Goal: Task Accomplishment & Management: Manage account settings

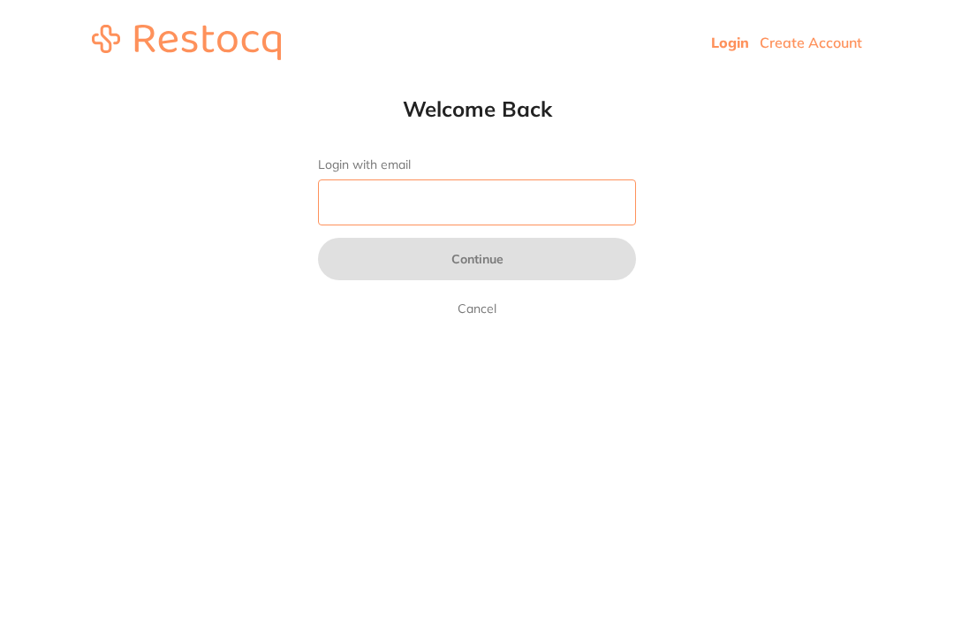
click at [533, 183] on input "Login with email" at bounding box center [477, 202] width 318 height 46
type input "W"
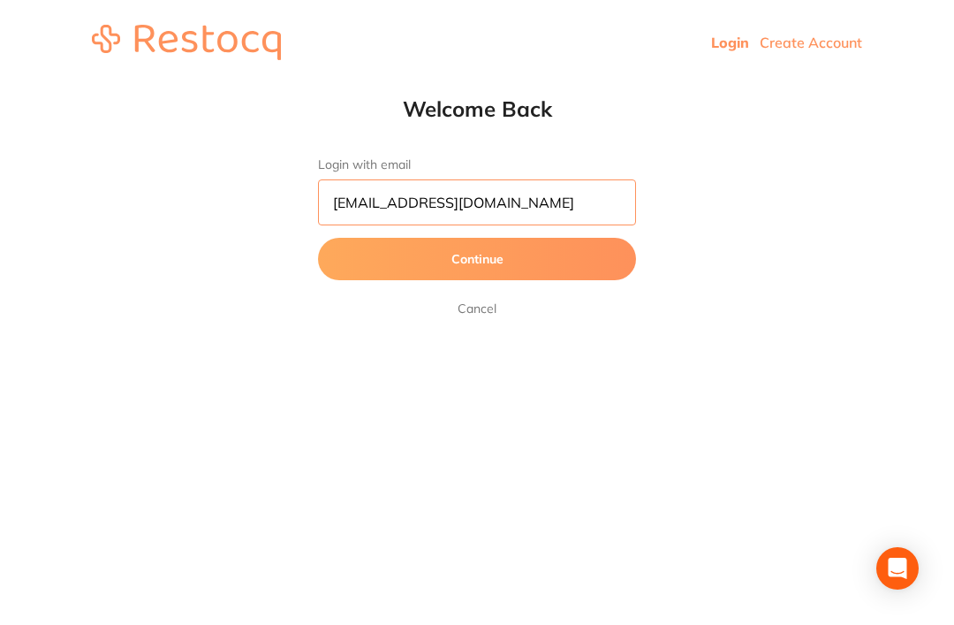
type input "[EMAIL_ADDRESS][DOMAIN_NAME]"
click at [542, 248] on button "Continue" at bounding box center [477, 259] width 318 height 42
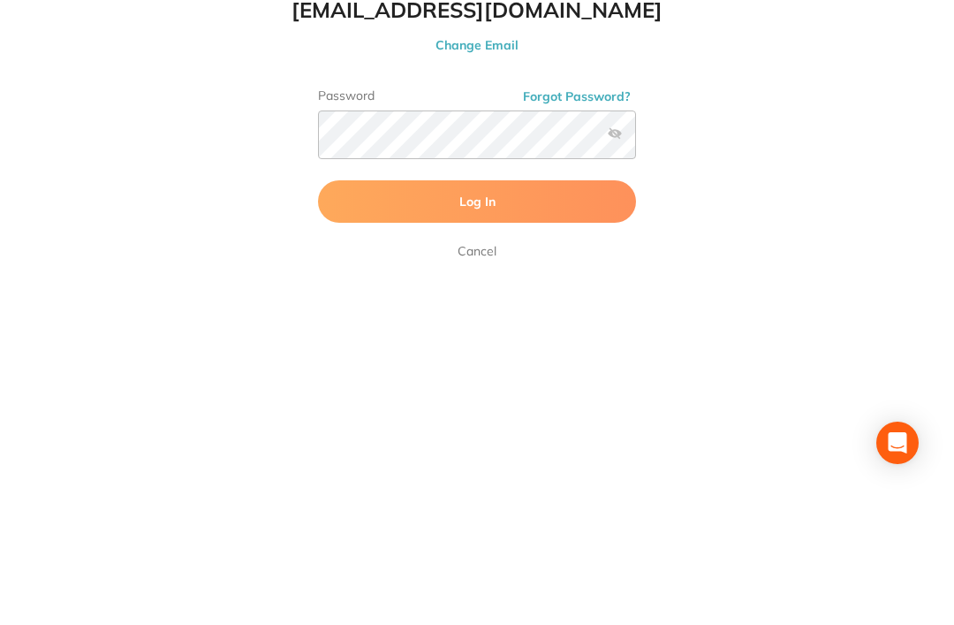
click at [527, 306] on button "Log In" at bounding box center [477, 327] width 318 height 42
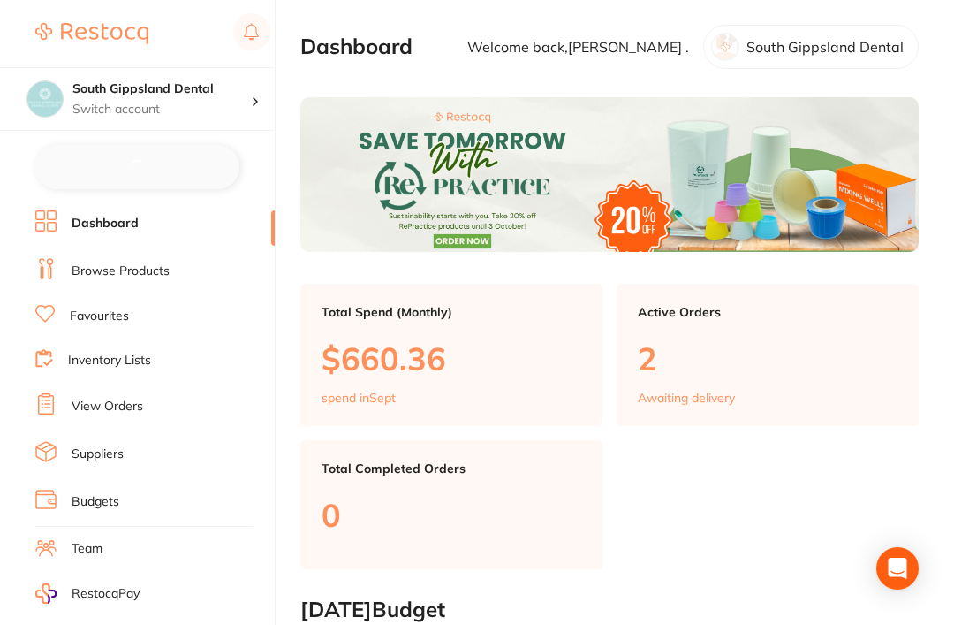
checkbox input "false"
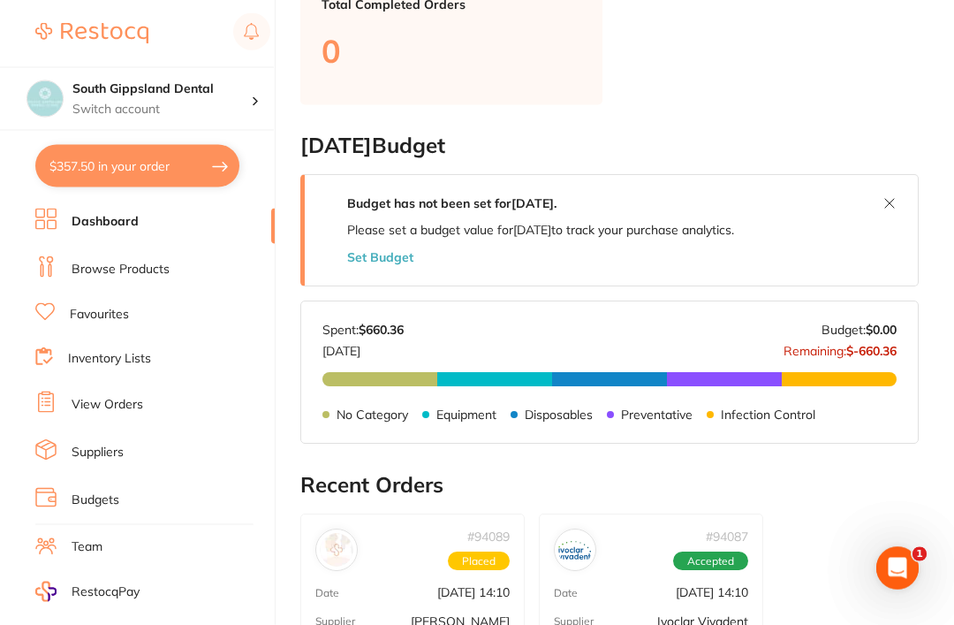
scroll to position [466, 0]
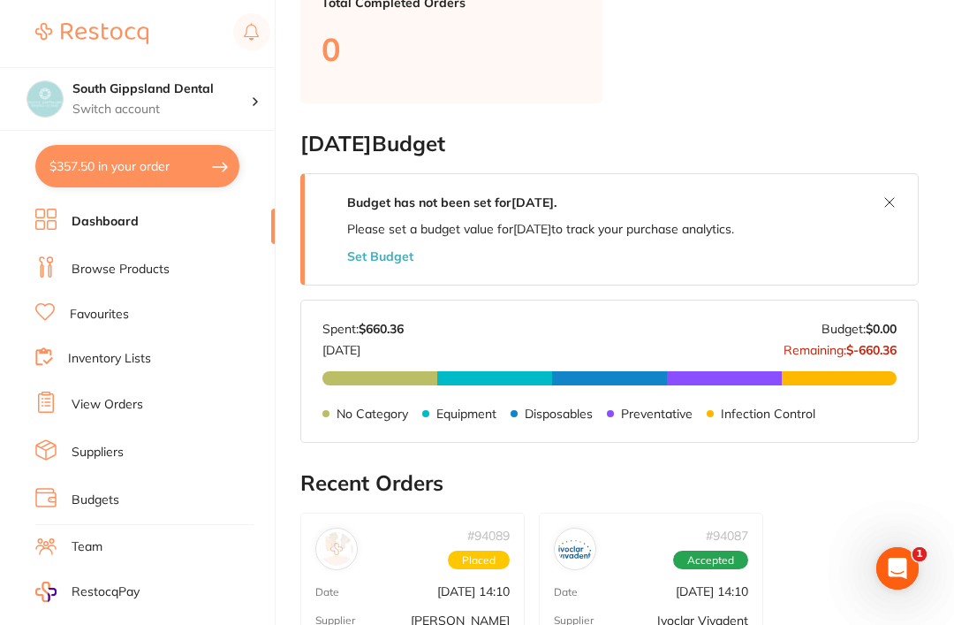
click at [84, 492] on link "Budgets" at bounding box center [96, 500] width 48 height 18
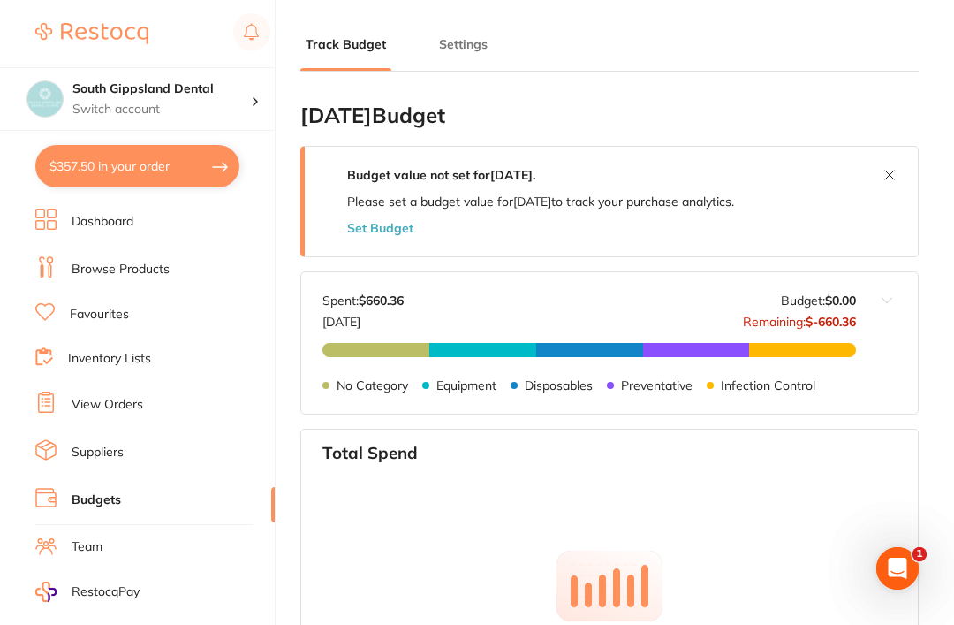
click at [372, 221] on button "Set Budget" at bounding box center [380, 228] width 66 height 14
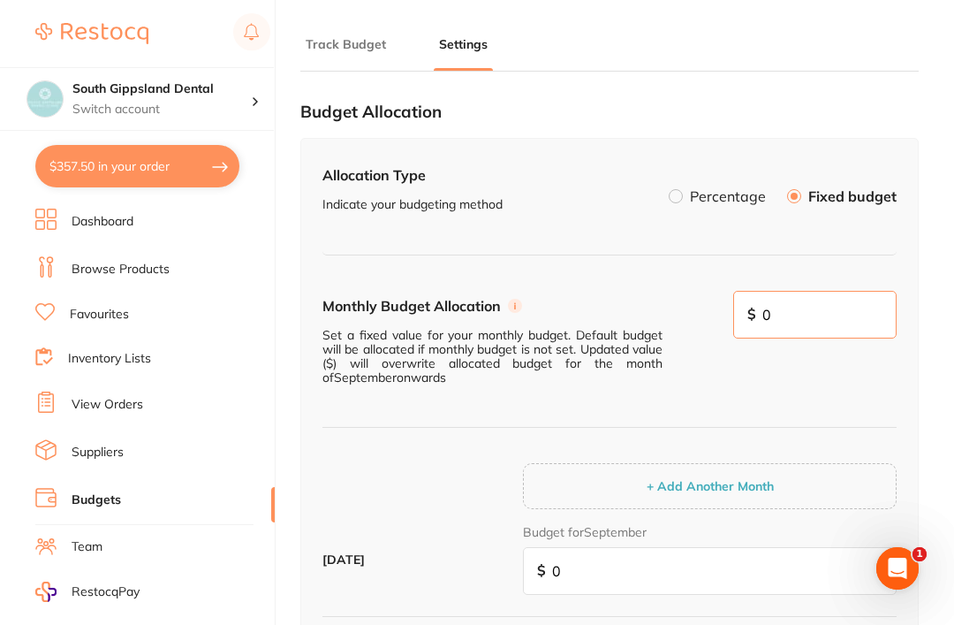
click at [815, 317] on input "0" at bounding box center [815, 315] width 164 height 48
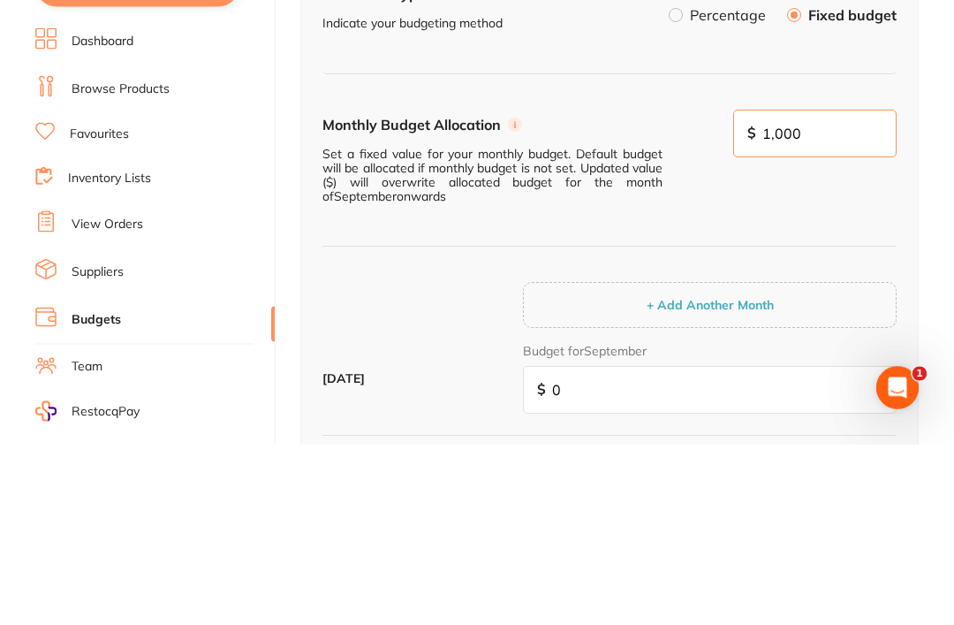
type input "10,000"
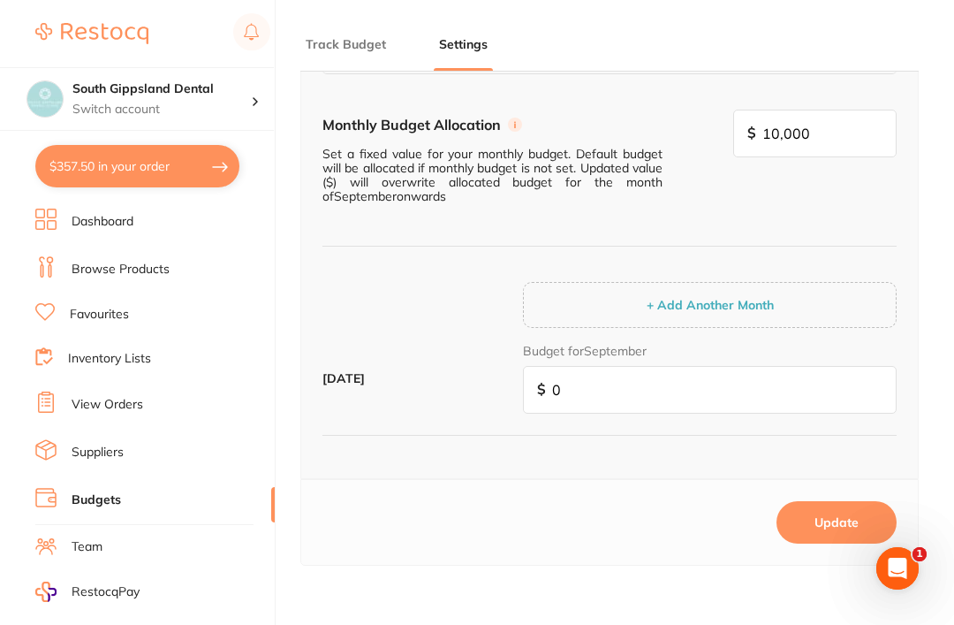
click at [818, 502] on button "Update" at bounding box center [837, 522] width 120 height 42
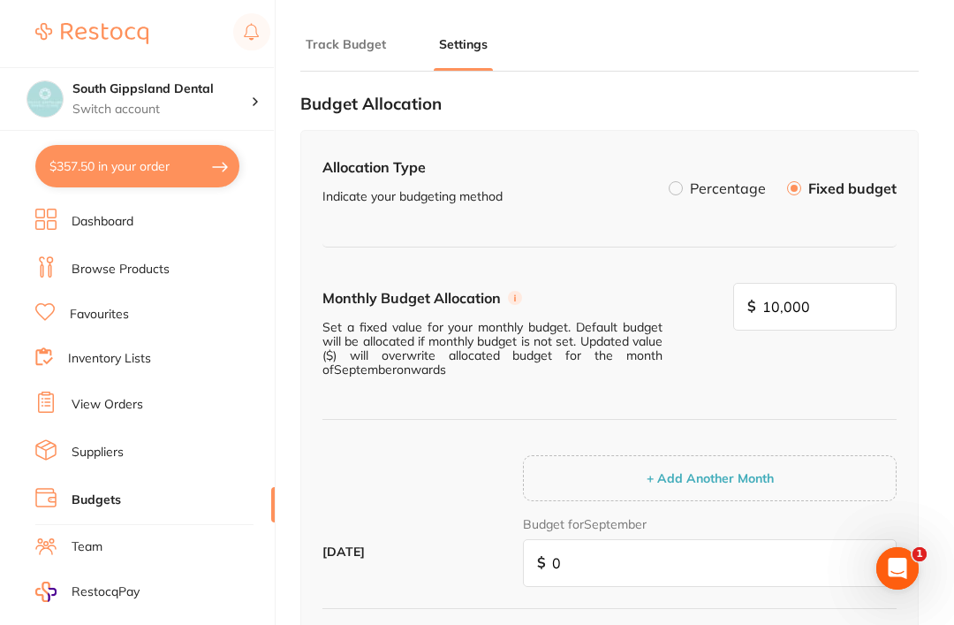
scroll to position [0, 0]
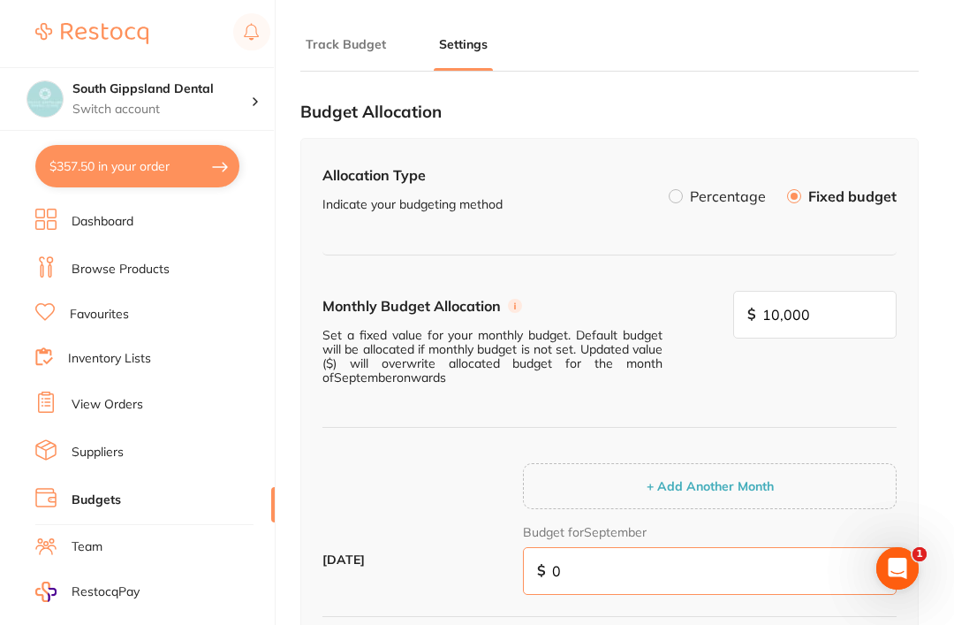
click at [585, 547] on input "0" at bounding box center [710, 571] width 374 height 48
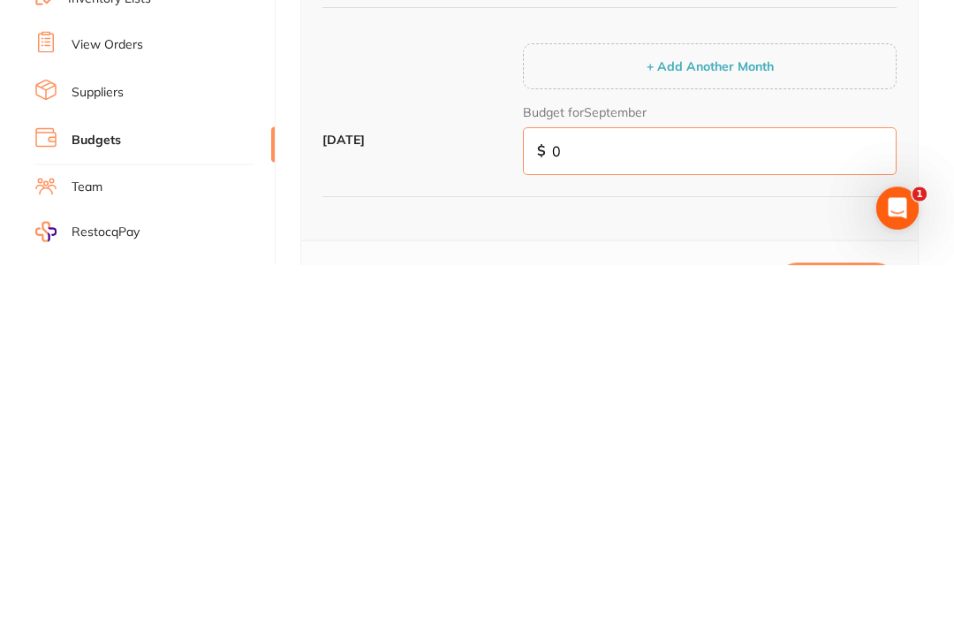
type input "1"
type input "10"
type input "100"
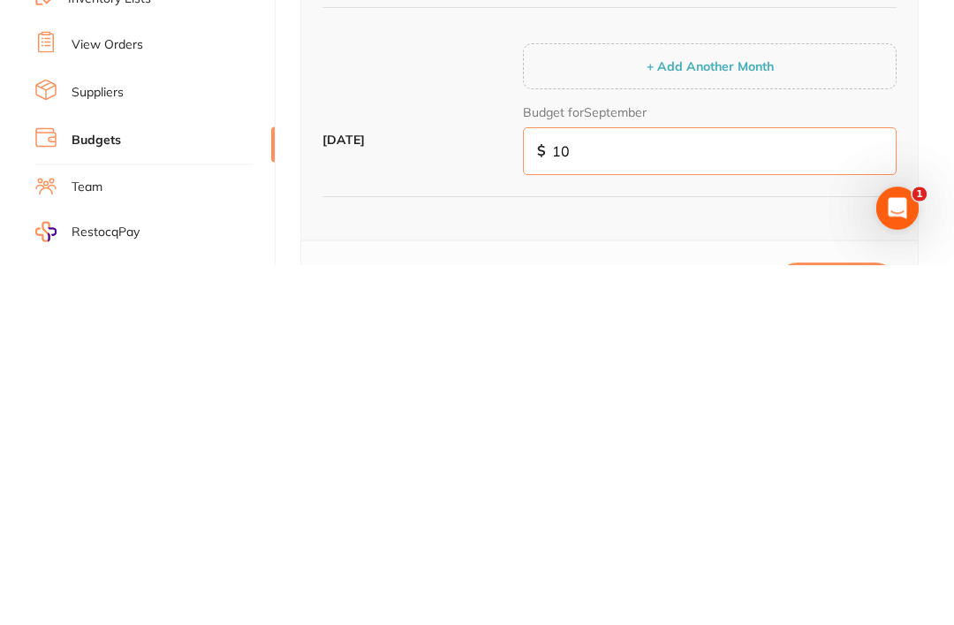
type input "100"
type input "1,000"
type input "10,000"
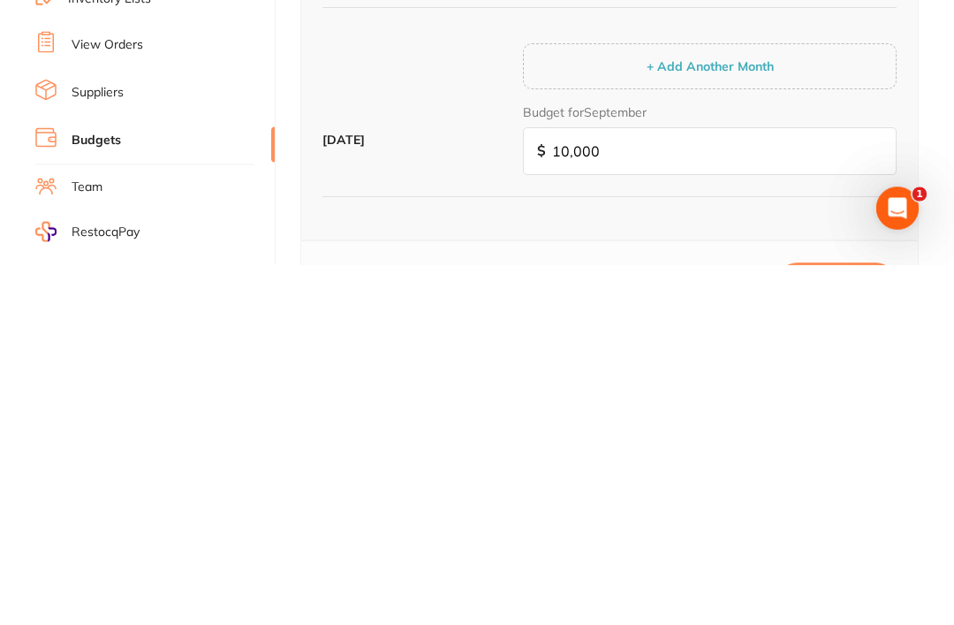
scroll to position [293, 0]
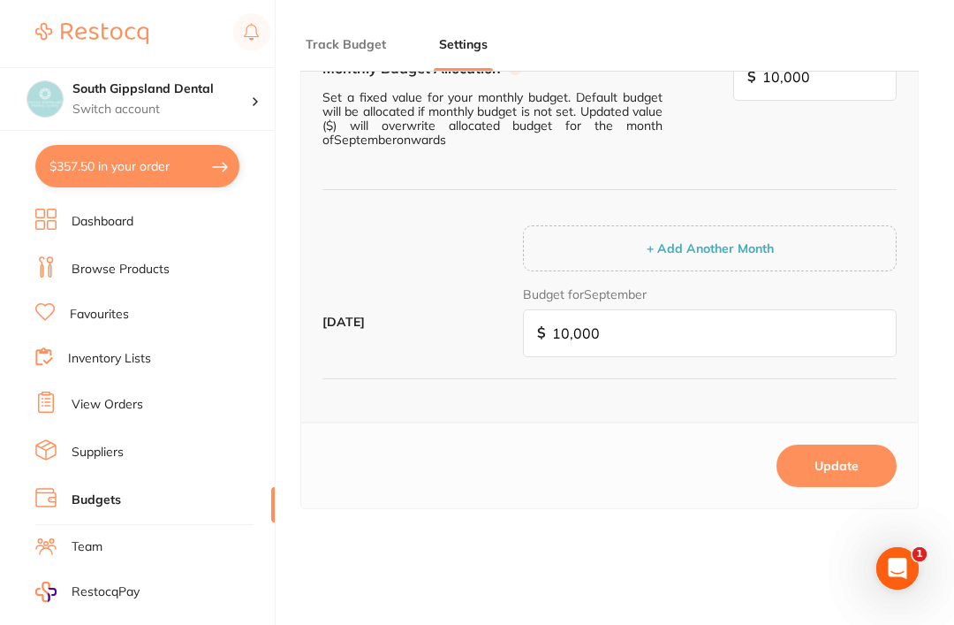
click at [828, 444] on button "Update" at bounding box center [837, 465] width 120 height 42
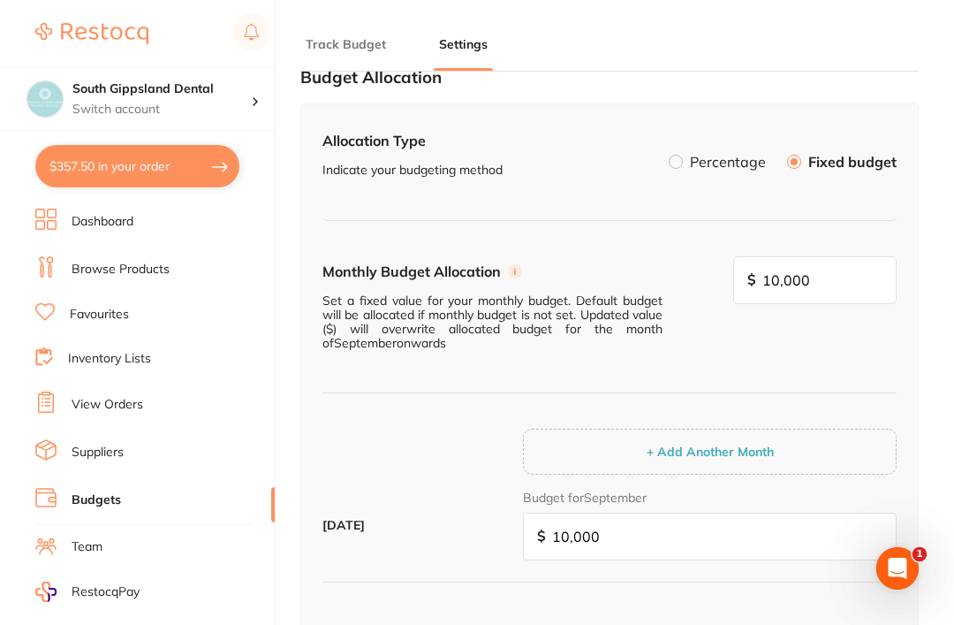
scroll to position [0, 0]
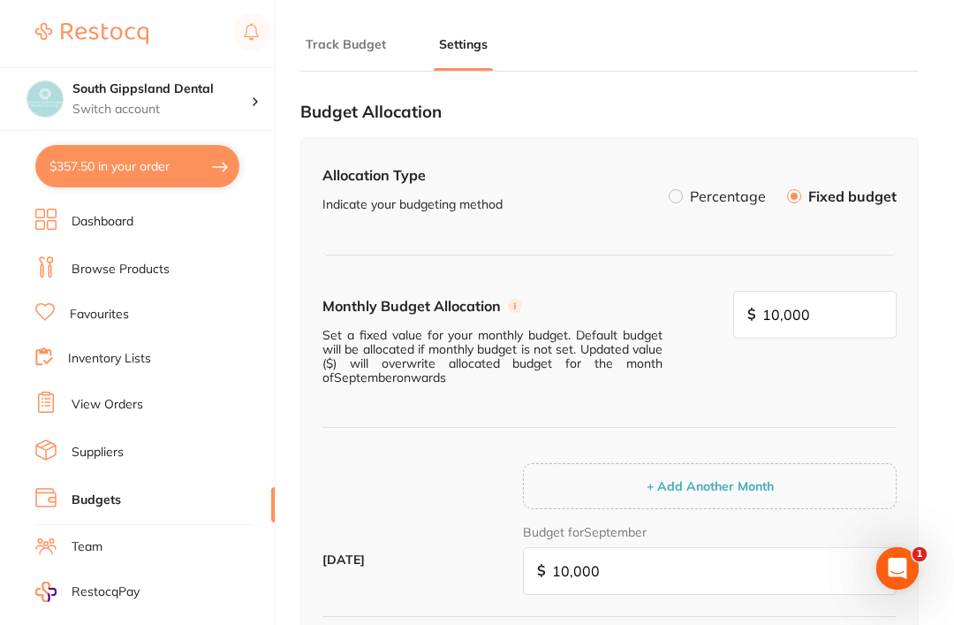
click at [118, 155] on button "$357.50 in your order" at bounding box center [137, 166] width 204 height 42
checkbox input "true"
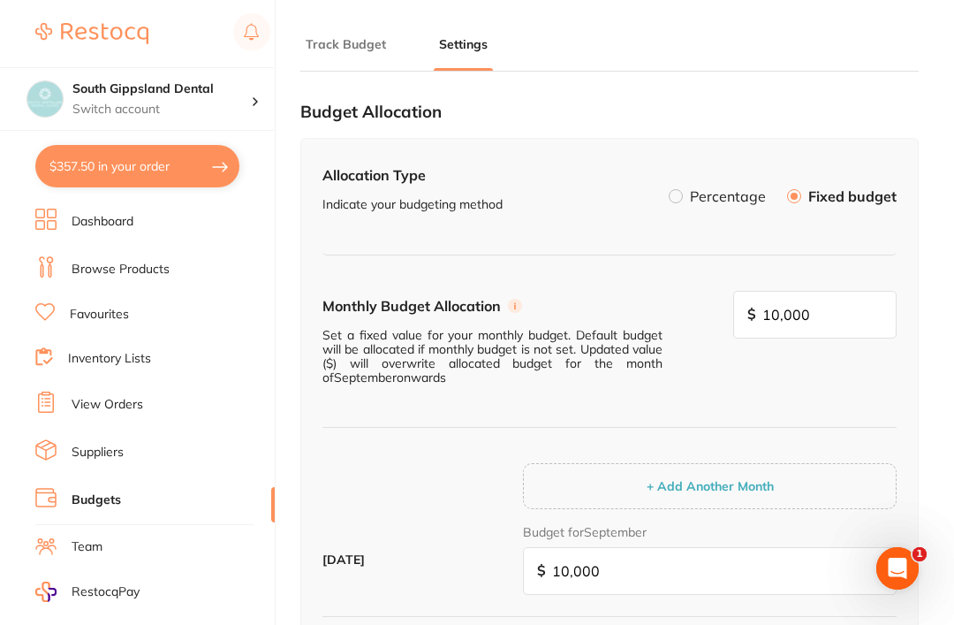
checkbox input "true"
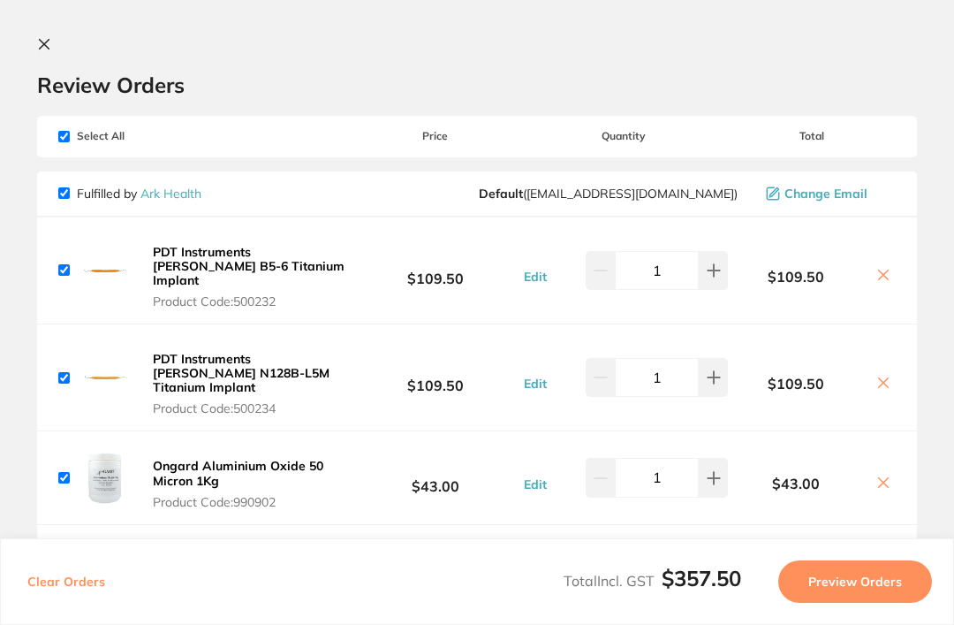
click at [47, 38] on icon at bounding box center [44, 44] width 14 height 14
